Goal: Information Seeking & Learning: Compare options

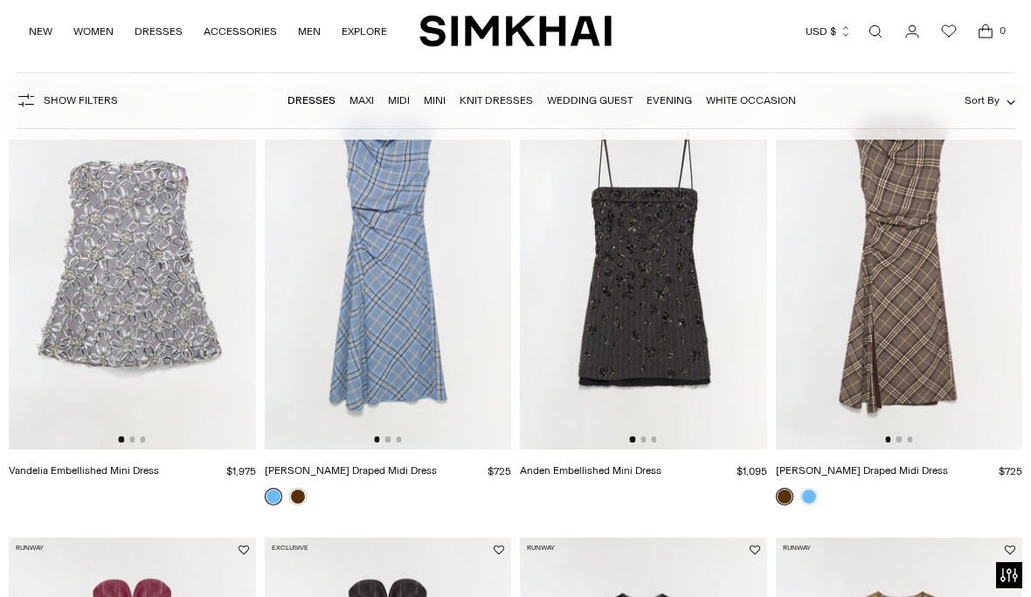
scroll to position [267, 0]
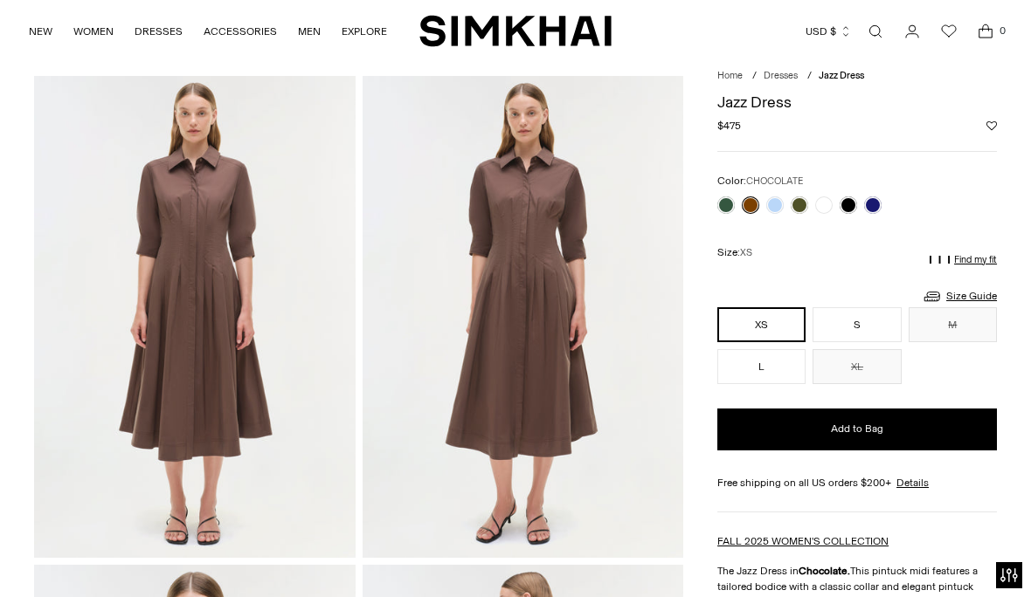
scroll to position [57, 0]
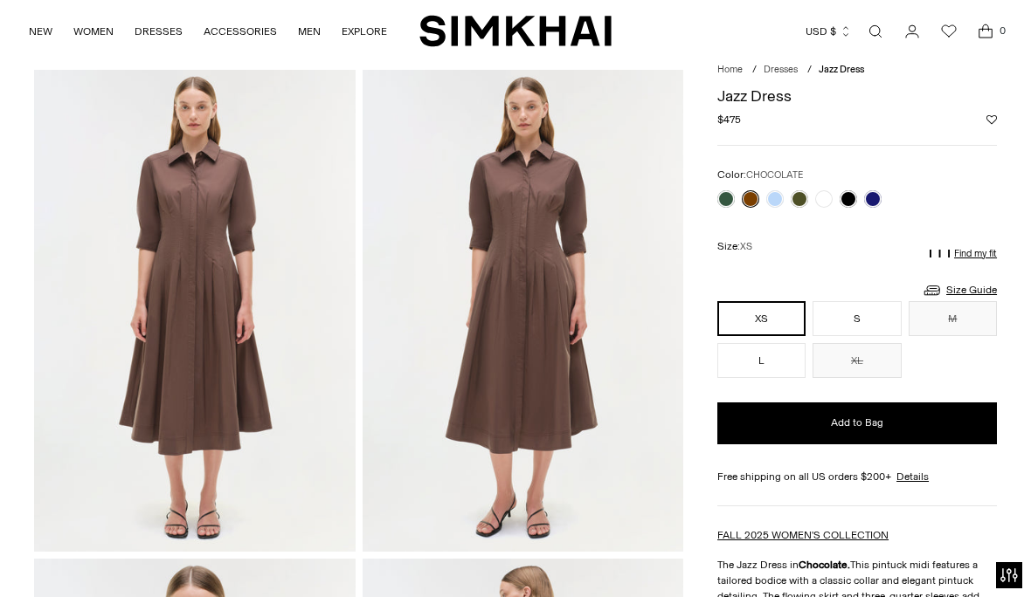
click at [805, 196] on link at bounding box center [798, 198] width 17 height 17
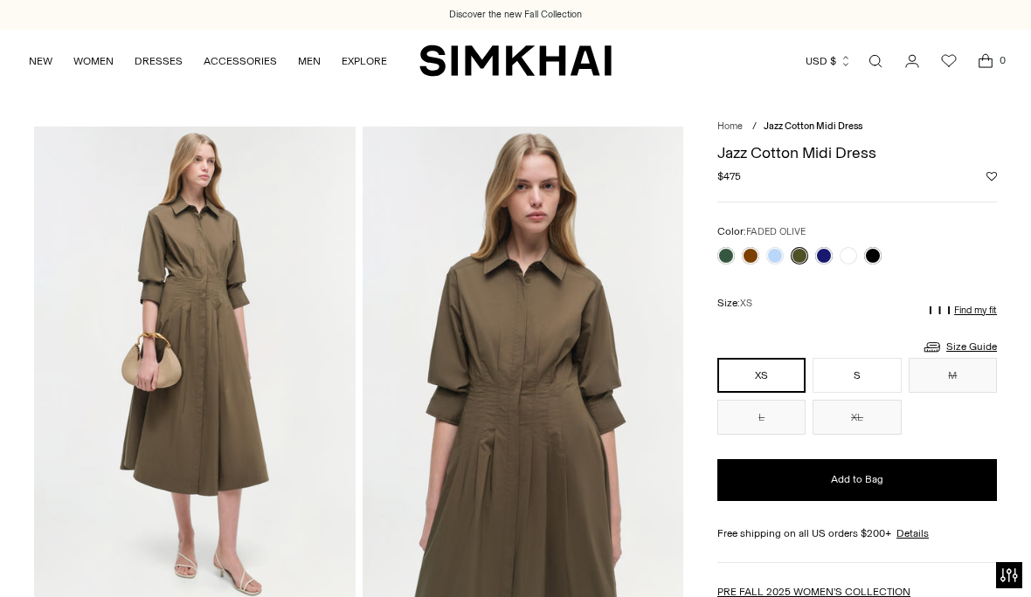
click at [829, 257] on link at bounding box center [823, 255] width 17 height 17
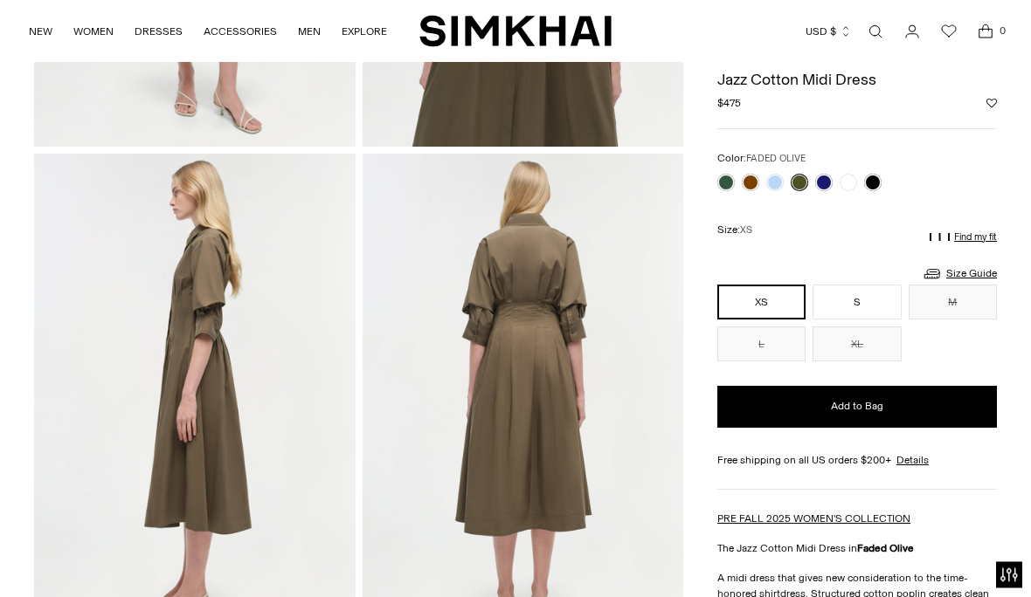
scroll to position [442, 0]
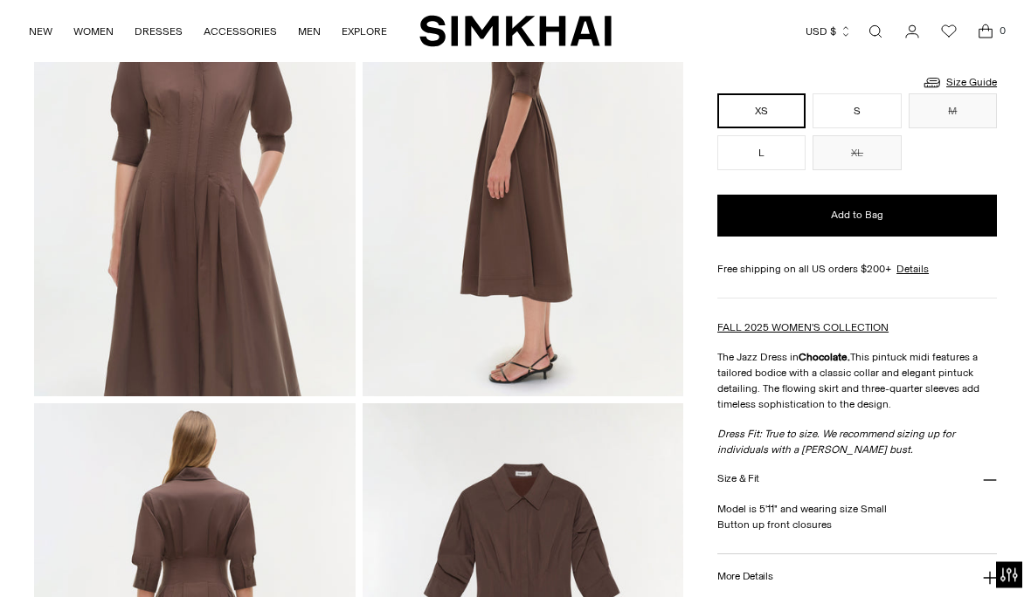
scroll to position [682, 0]
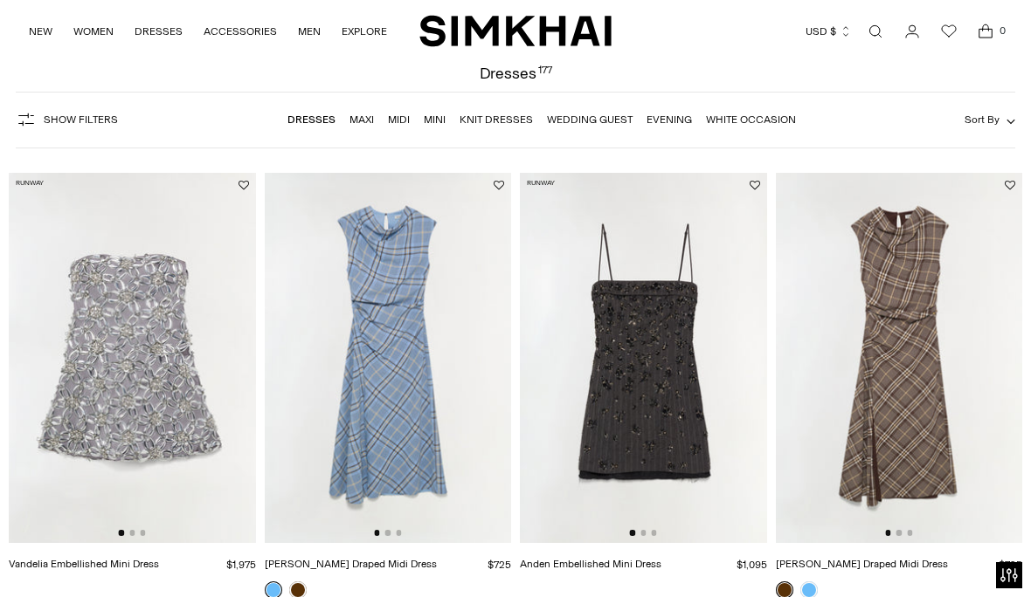
scroll to position [79, 0]
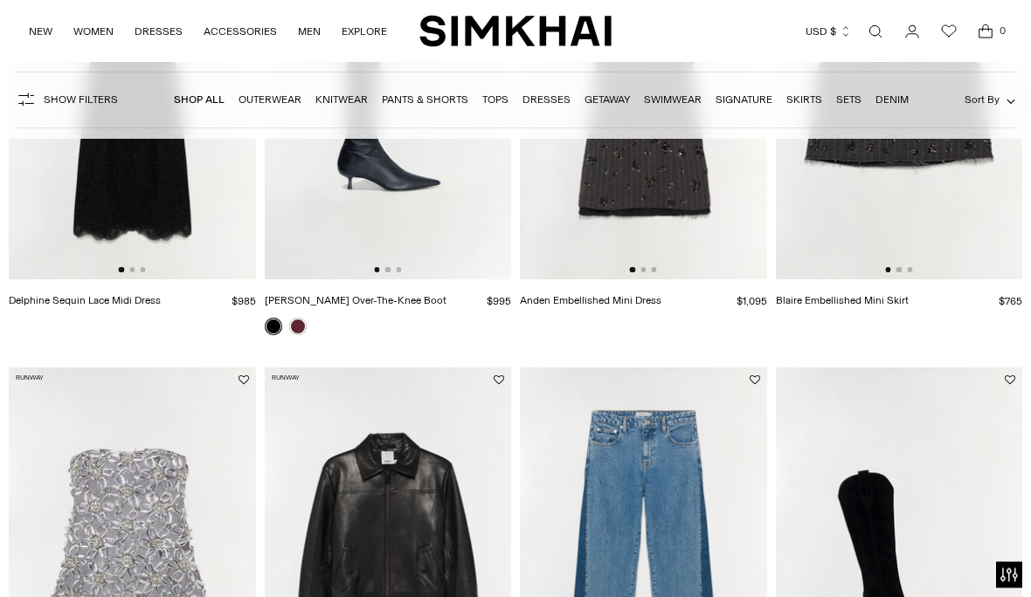
scroll to position [836, 0]
